Goal: Book appointment/travel/reservation

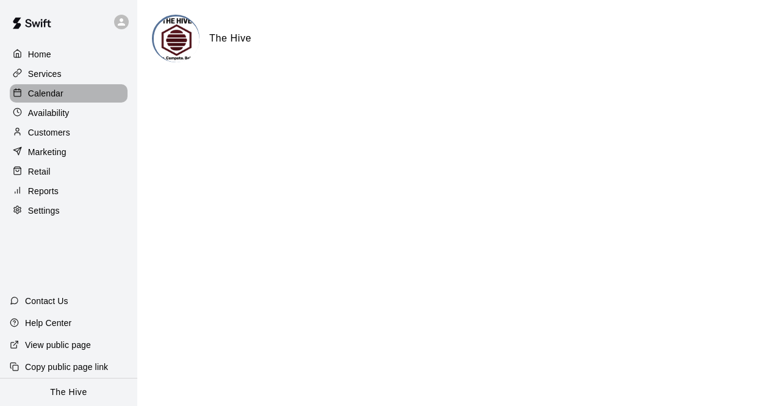
click at [35, 95] on p "Calendar" at bounding box center [45, 93] width 35 height 12
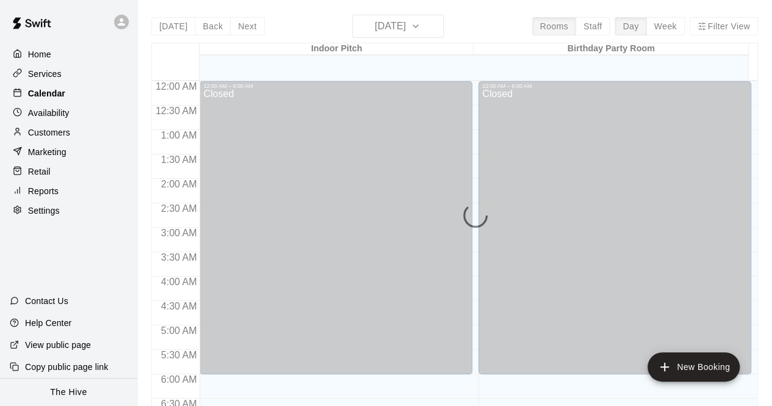
scroll to position [615, 0]
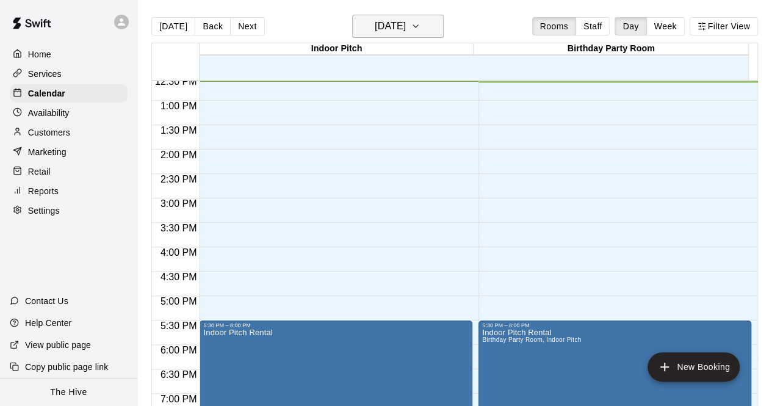
click at [420, 30] on icon "button" at bounding box center [416, 26] width 10 height 15
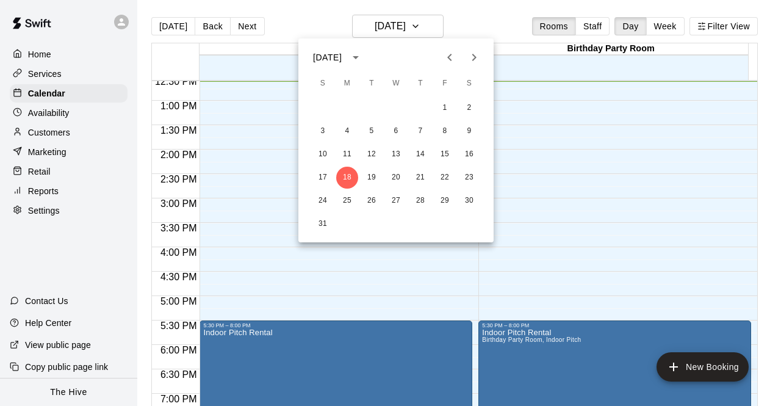
click at [470, 62] on icon "Next month" at bounding box center [474, 57] width 15 height 15
click at [472, 129] on button "13" at bounding box center [469, 131] width 22 height 22
